Goal: Information Seeking & Learning: Check status

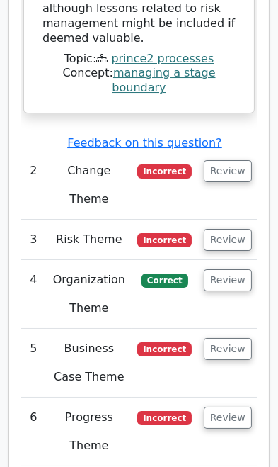
scroll to position [2842, 0]
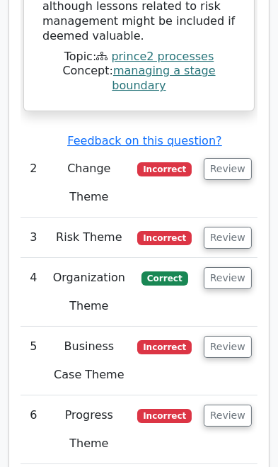
click at [228, 336] on button "Review" at bounding box center [228, 347] width 48 height 22
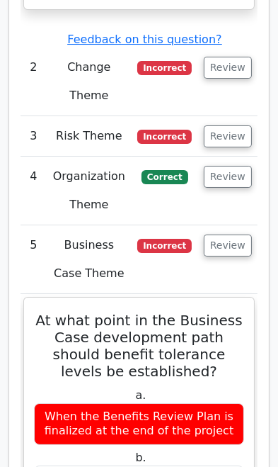
scroll to position [0, 5]
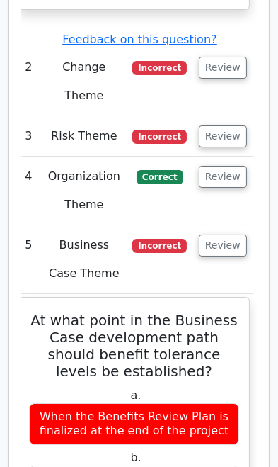
click at [219, 235] on button "Review" at bounding box center [223, 246] width 48 height 22
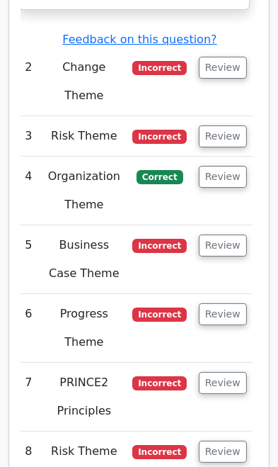
click at [219, 166] on button "Review" at bounding box center [223, 177] width 48 height 22
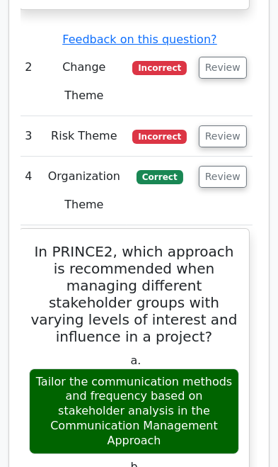
scroll to position [2931, 0]
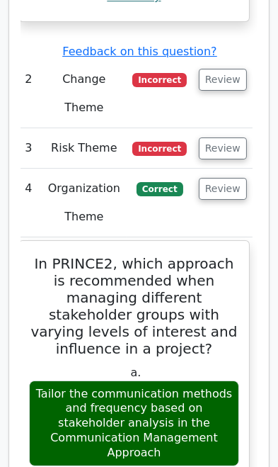
click at [215, 178] on button "Review" at bounding box center [223, 189] width 48 height 22
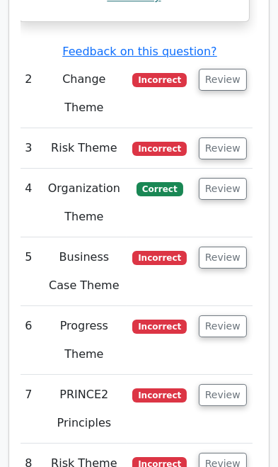
click at [214, 247] on button "Review" at bounding box center [223, 258] width 48 height 22
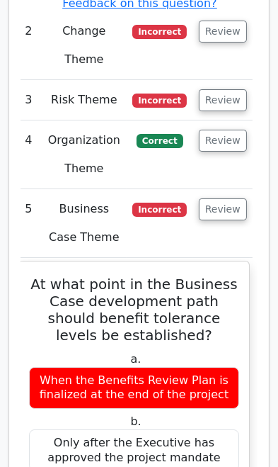
scroll to position [2989, 0]
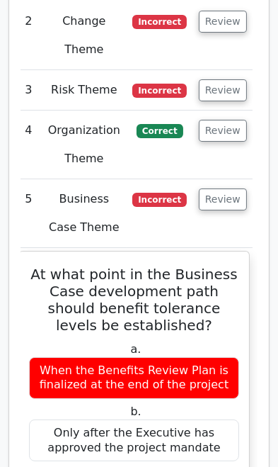
click at [38, 357] on div "When the Benefits Review Plan is finalized at the end of the project" at bounding box center [134, 378] width 210 height 43
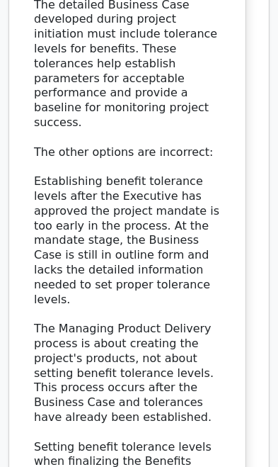
scroll to position [3792, 0]
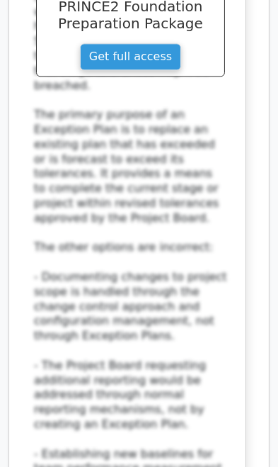
scroll to position [5039, 0]
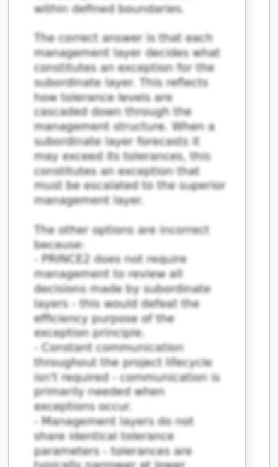
scroll to position [6296, 0]
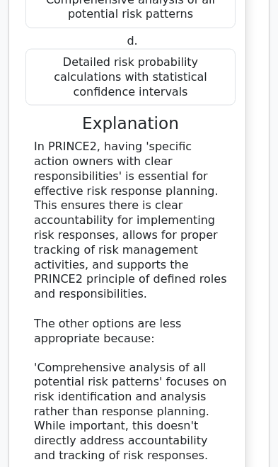
scroll to position [7330, 0]
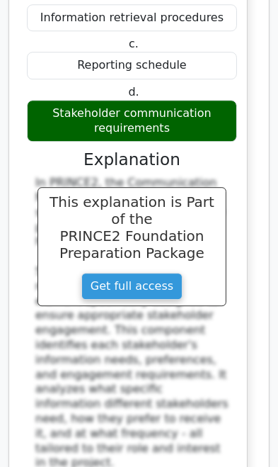
scroll to position [8409, 0]
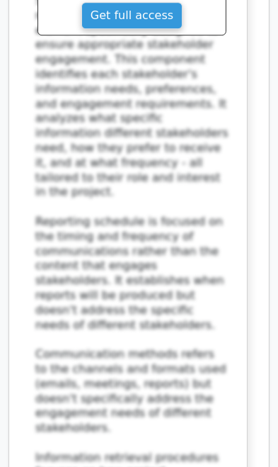
scroll to position [0, 0]
